Goal: Information Seeking & Learning: Learn about a topic

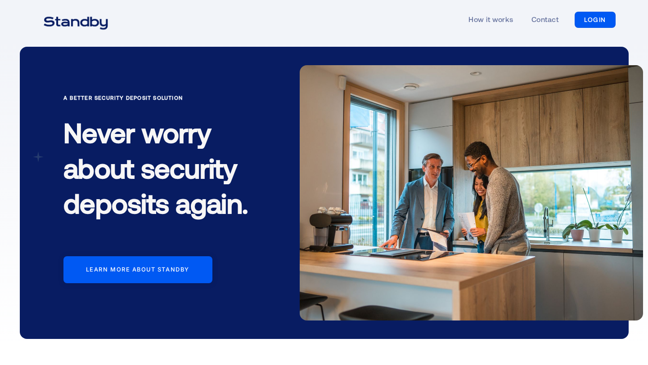
click at [0, 204] on div "A Better Security Deposit Solution Never worry about security deposits again. L…" at bounding box center [324, 193] width 648 height 307
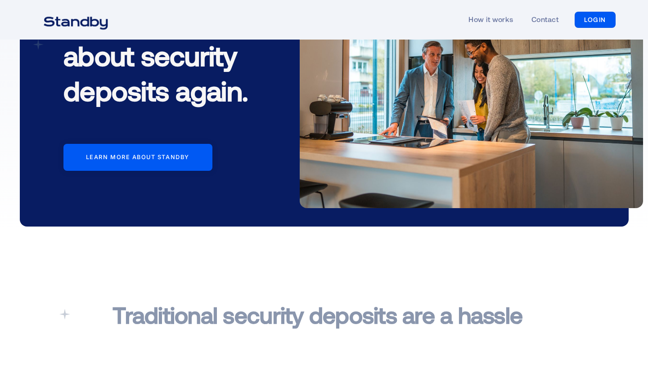
scroll to position [54, 0]
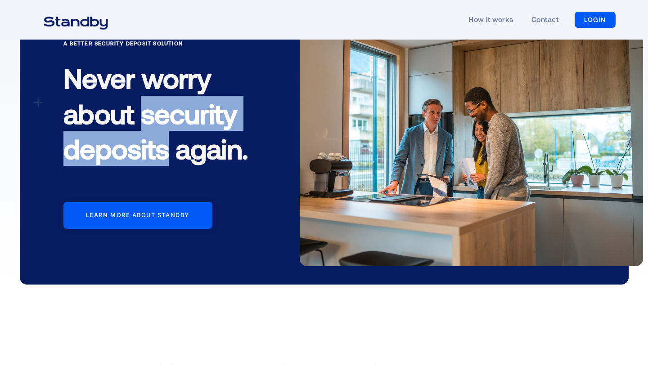
drag, startPoint x: 144, startPoint y: 112, endPoint x: 170, endPoint y: 149, distance: 44.5
click at [170, 149] on h1 "Never worry about security deposits again." at bounding box center [174, 116] width 222 height 127
click at [0, 188] on div "A Better Security Deposit Solution Never worry about security deposits again. L…" at bounding box center [324, 138] width 648 height 307
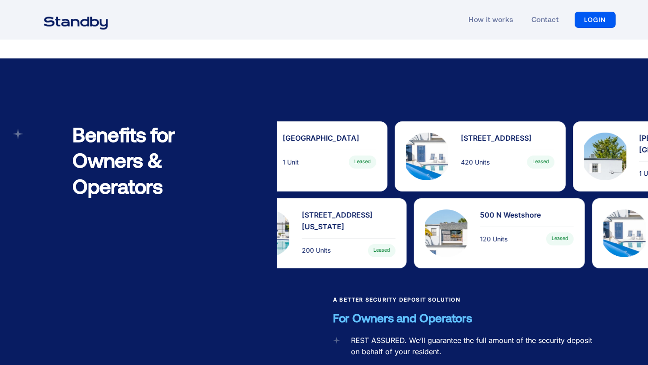
scroll to position [654, 0]
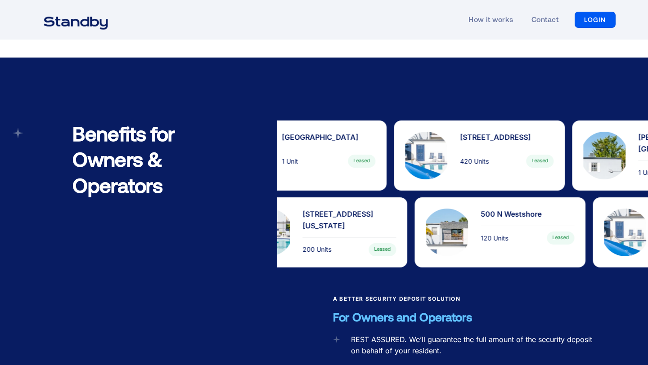
click at [115, 162] on h2 "Benefits for Owners & Operators" at bounding box center [140, 160] width 137 height 78
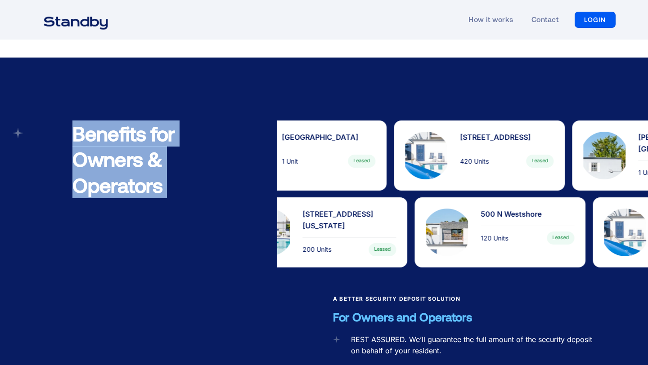
click at [115, 162] on h2 "Benefits for Owners & Operators" at bounding box center [140, 160] width 137 height 78
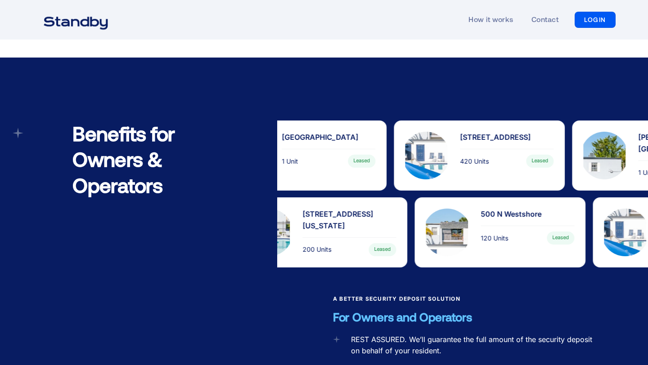
click at [115, 162] on h2 "Benefits for Owners & Operators" at bounding box center [140, 160] width 137 height 78
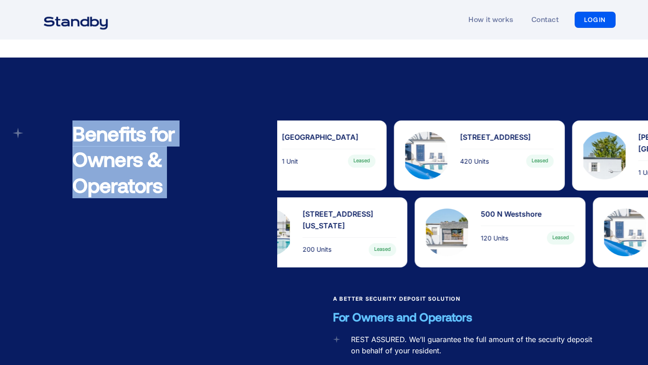
click at [115, 162] on h2 "Benefits for Owners & Operators" at bounding box center [140, 160] width 137 height 78
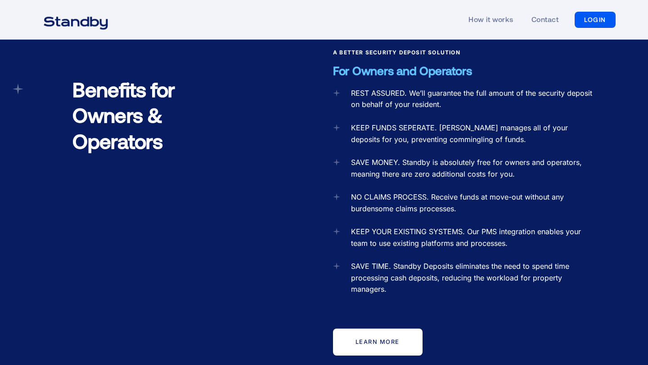
scroll to position [901, 0]
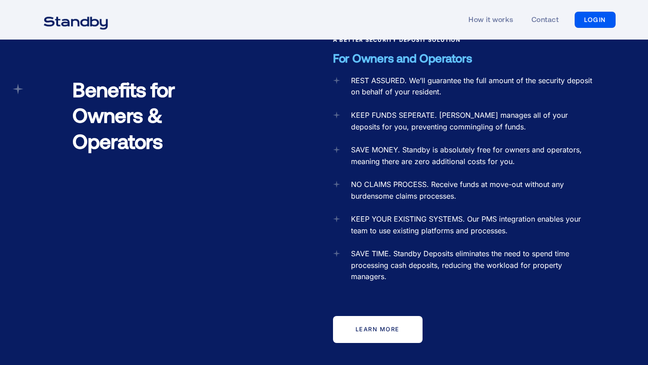
click at [278, 215] on div "A Better Security Deposit Solution For Owners and Operators REST ASSURED. We’ll…" at bounding box center [462, 228] width 371 height 385
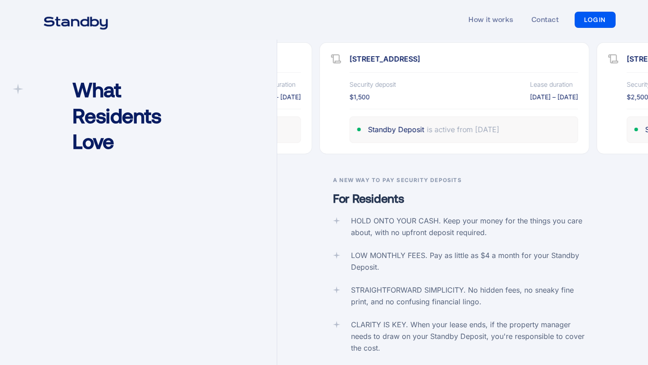
scroll to position [1359, 0]
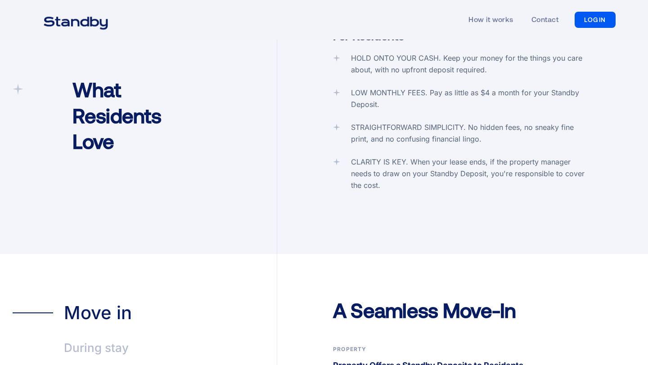
click at [219, 220] on div "What Residents Love" at bounding box center [145, 36] width 264 height 438
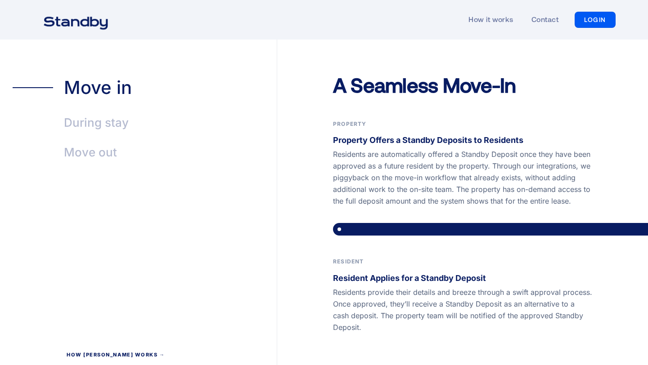
scroll to position [1743, 0]
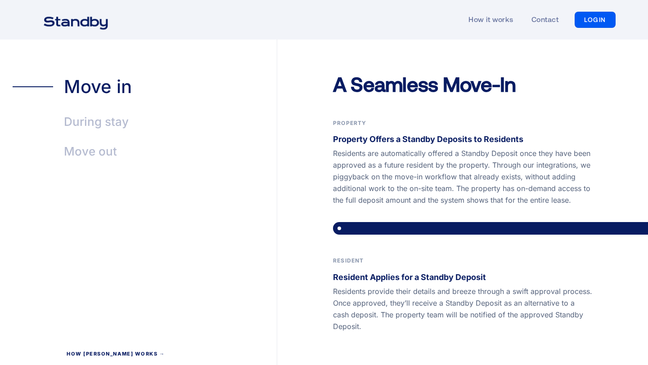
click at [222, 235] on div "Move in During stay Move out" at bounding box center [145, 216] width 264 height 376
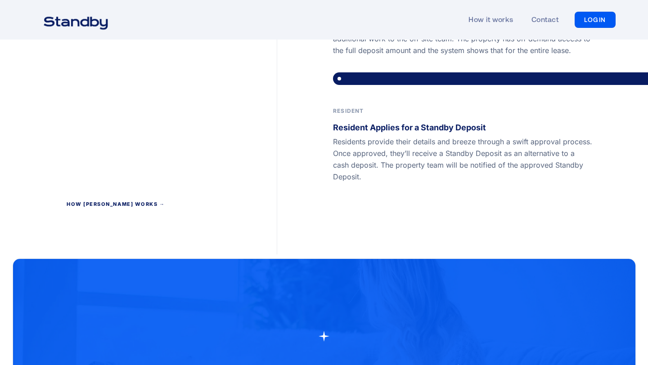
scroll to position [1902, 0]
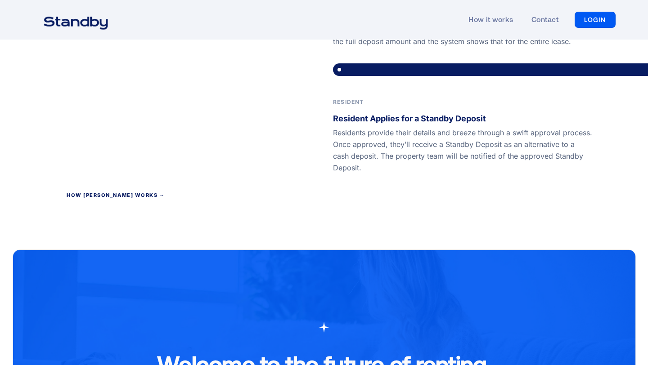
click at [314, 172] on div "A Seamless Move-In Property Property Offers a Standby Deposits to Residents Res…" at bounding box center [462, 78] width 371 height 333
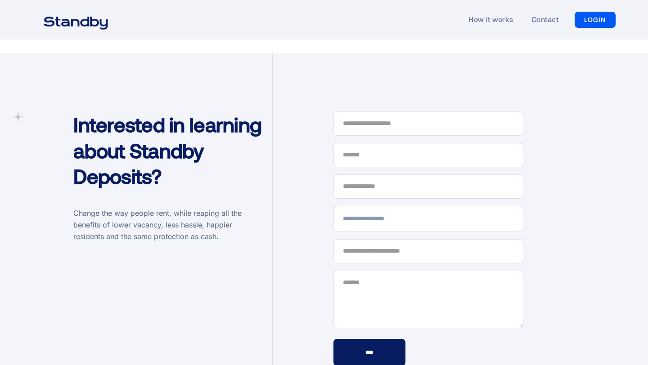
scroll to position [2674, 0]
